Goal: Navigation & Orientation: Find specific page/section

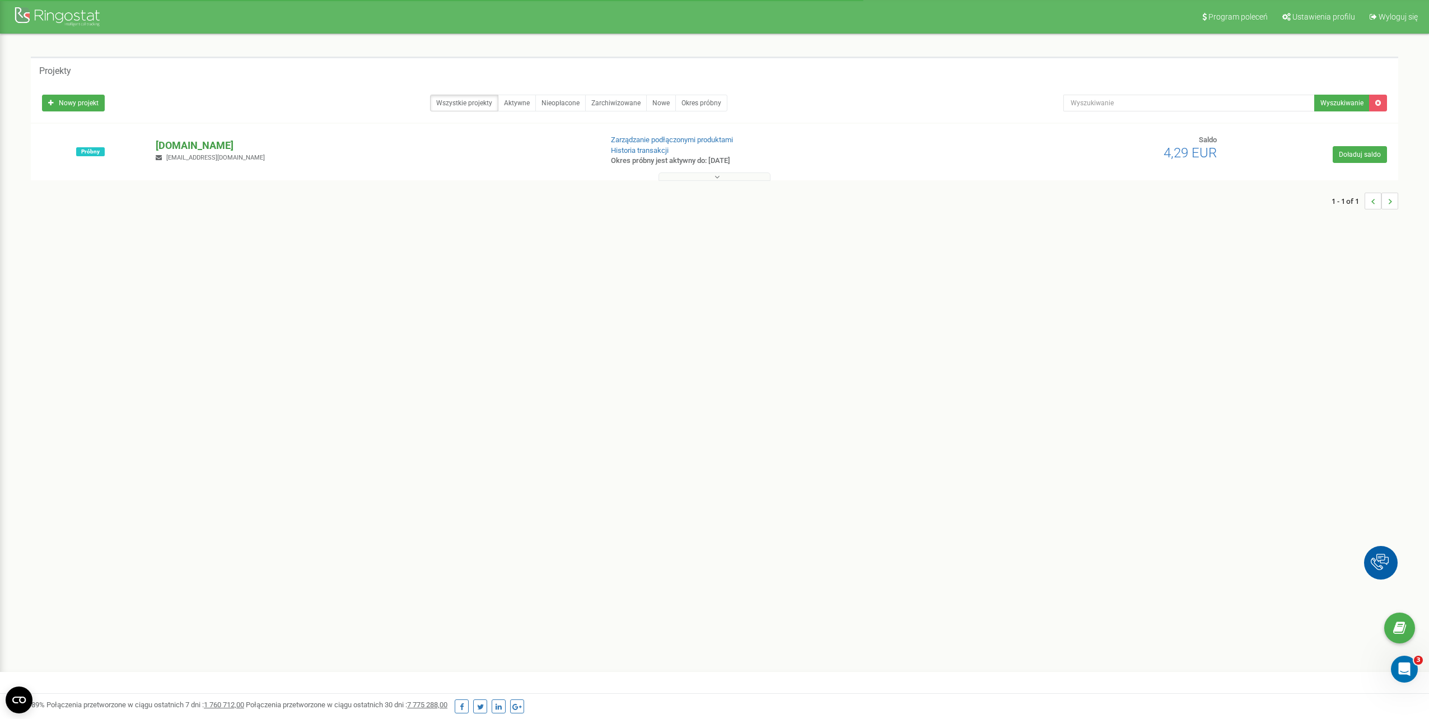
click at [212, 143] on p "[DOMAIN_NAME]" at bounding box center [374, 145] width 437 height 15
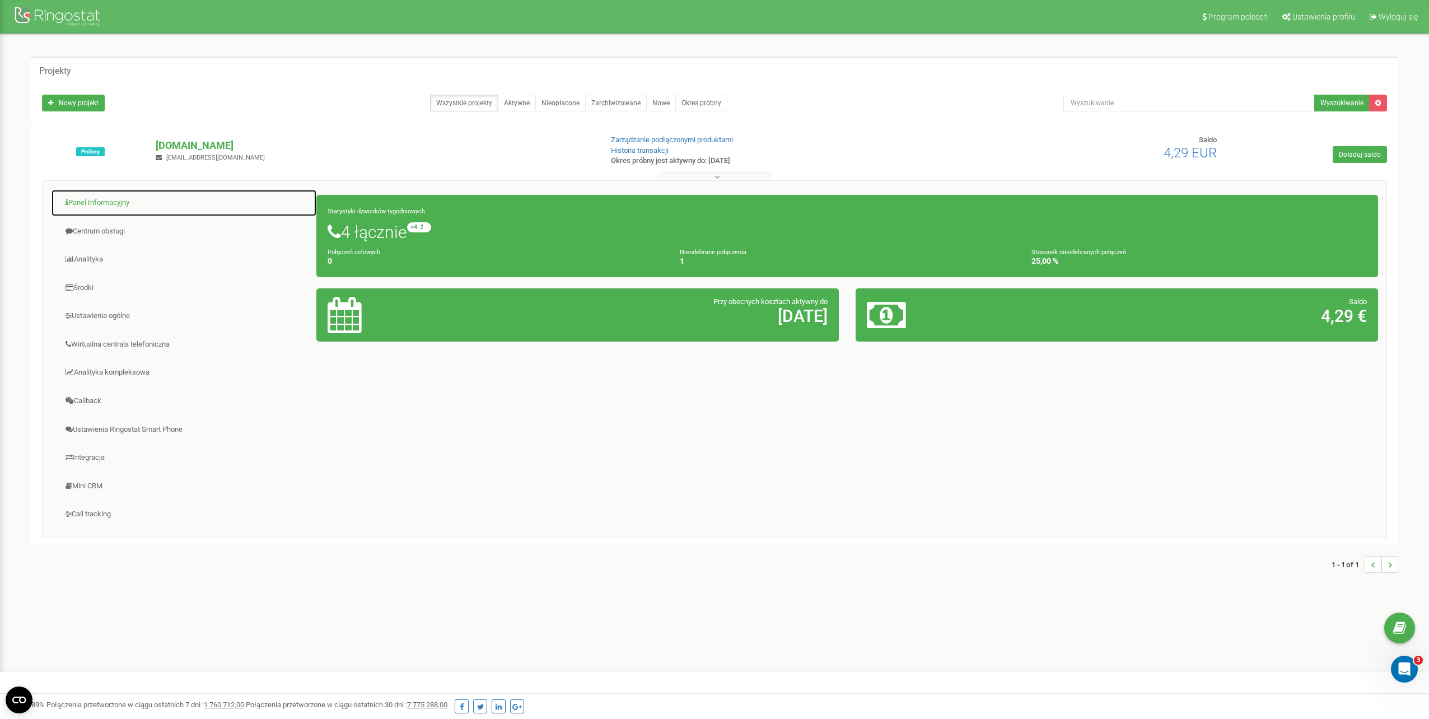
click at [119, 199] on link "Panel Informacyjny" at bounding box center [184, 202] width 266 height 27
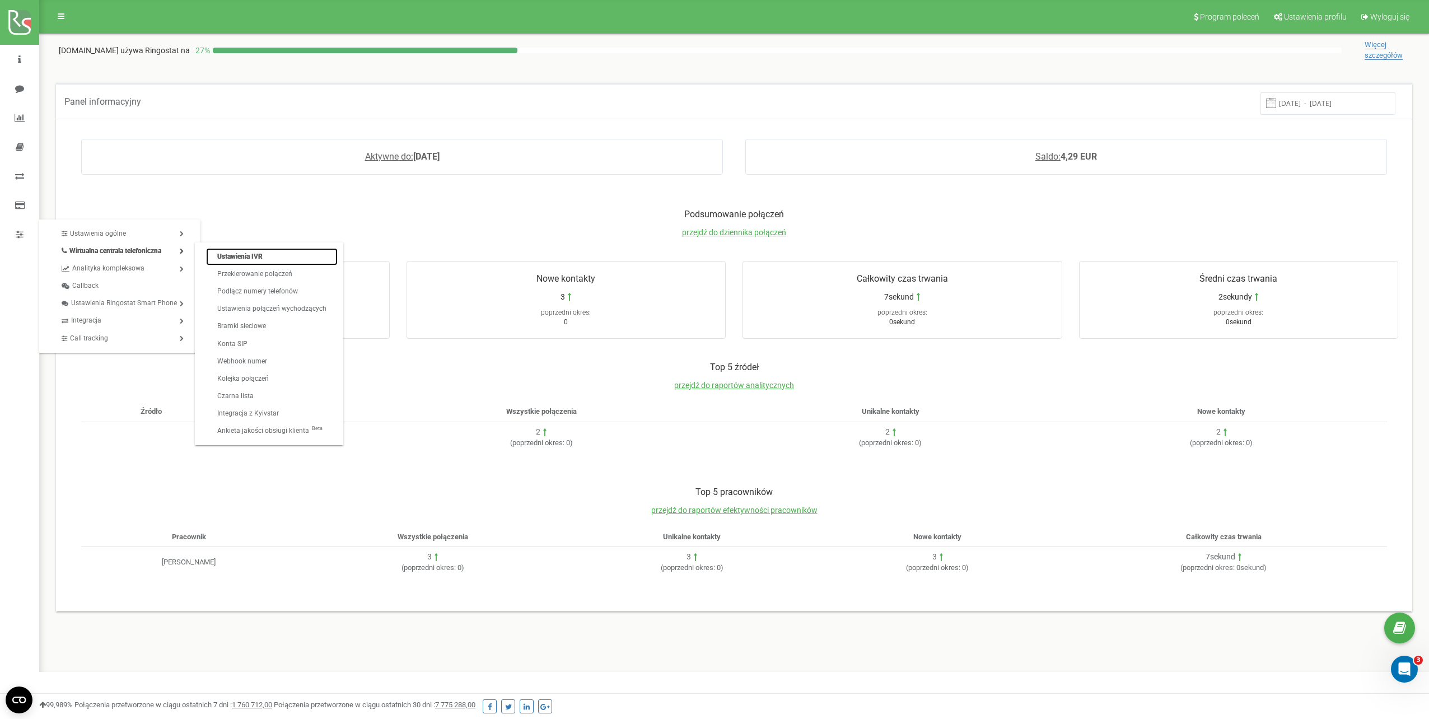
click at [220, 251] on link "Ustawienia IVR" at bounding box center [272, 256] width 132 height 17
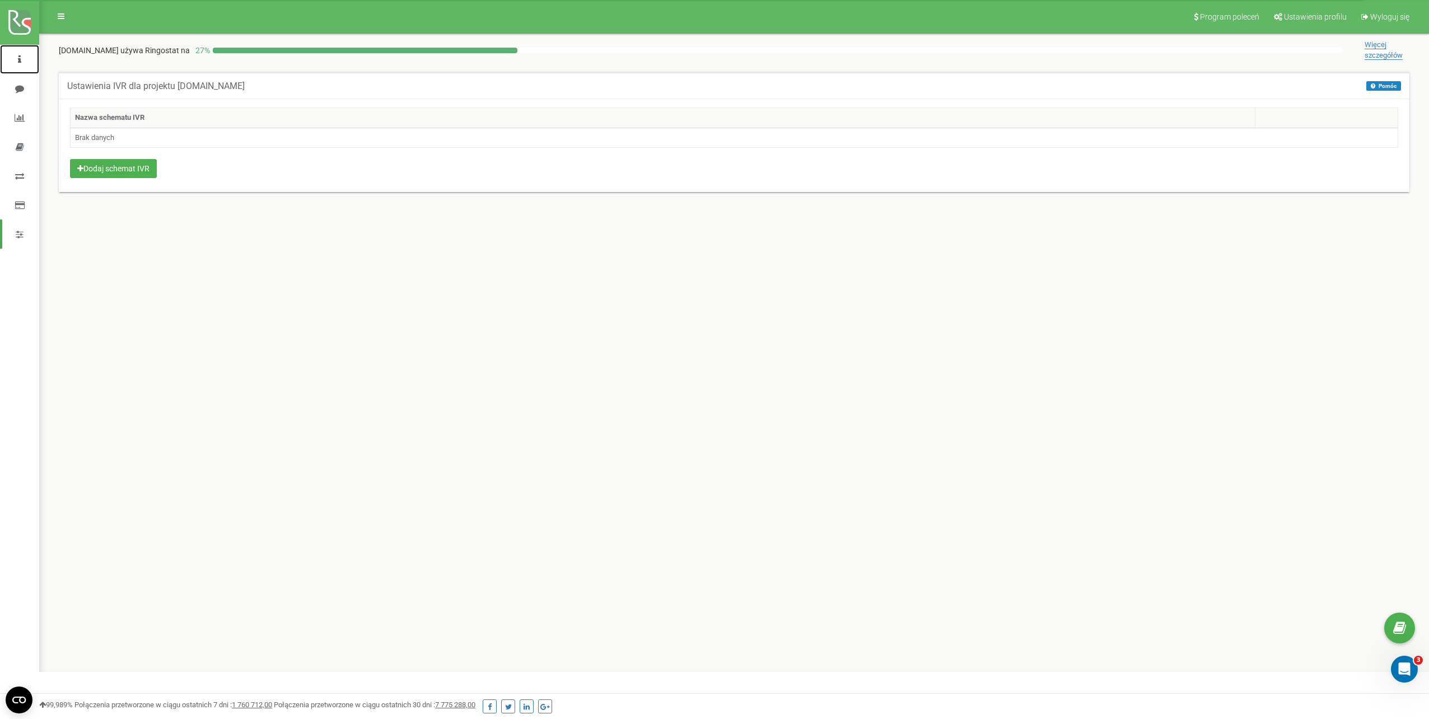
click at [21, 52] on link at bounding box center [19, 59] width 39 height 29
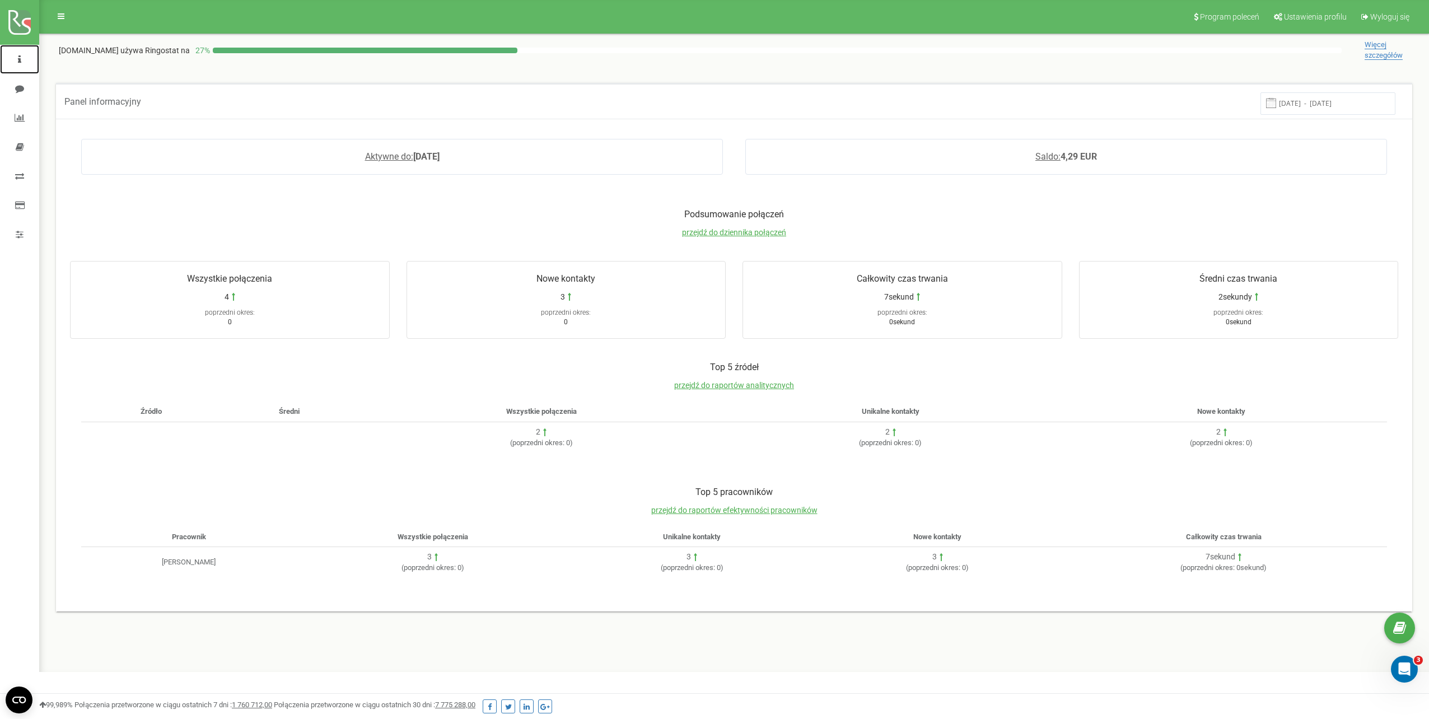
click at [25, 58] on link at bounding box center [19, 59] width 39 height 29
